Goal: Information Seeking & Learning: Check status

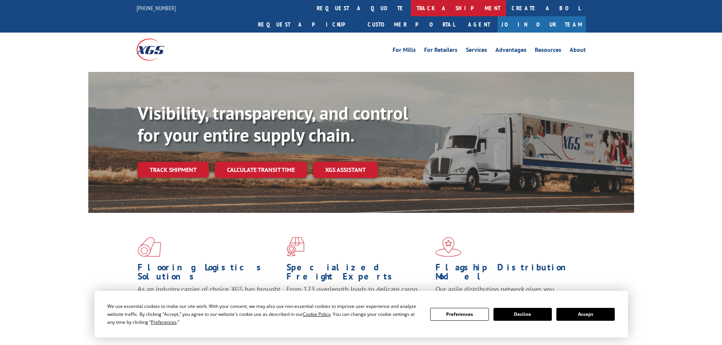
click at [411, 11] on link "track a shipment" at bounding box center [458, 8] width 95 height 16
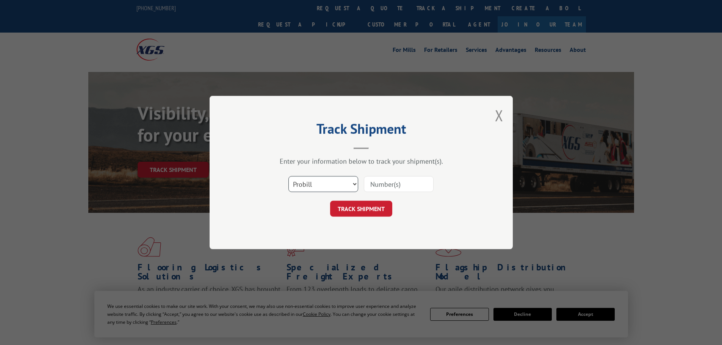
click at [299, 183] on select "Select category... Probill BOL PO" at bounding box center [323, 184] width 70 height 16
select select "po"
click at [288, 176] on select "Select category... Probill BOL PO" at bounding box center [323, 184] width 70 height 16
click at [393, 189] on input at bounding box center [399, 184] width 70 height 16
paste input "71536333"
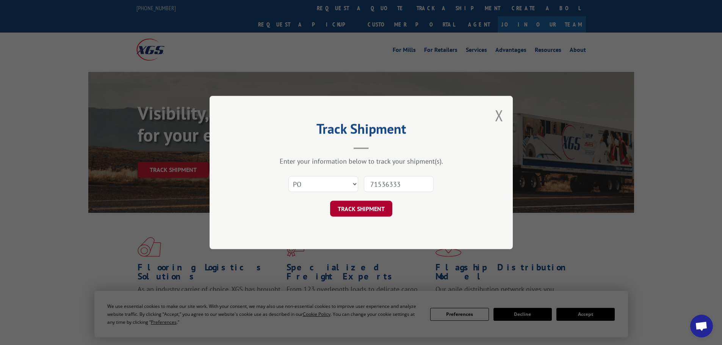
type input "71536333"
click at [330, 212] on button "TRACK SHIPMENT" at bounding box center [361, 209] width 62 height 16
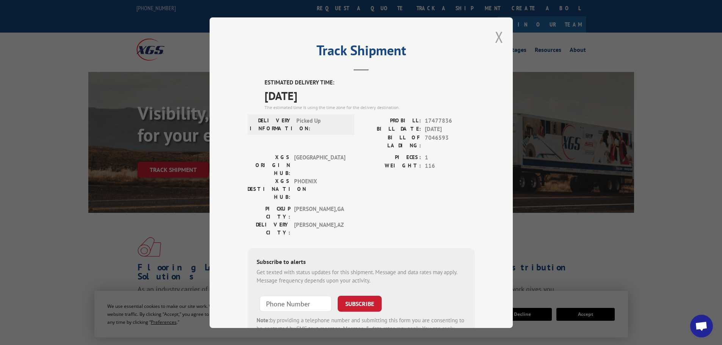
click at [495, 36] on button "Close modal" at bounding box center [499, 37] width 8 height 20
